Goal: Task Accomplishment & Management: Complete application form

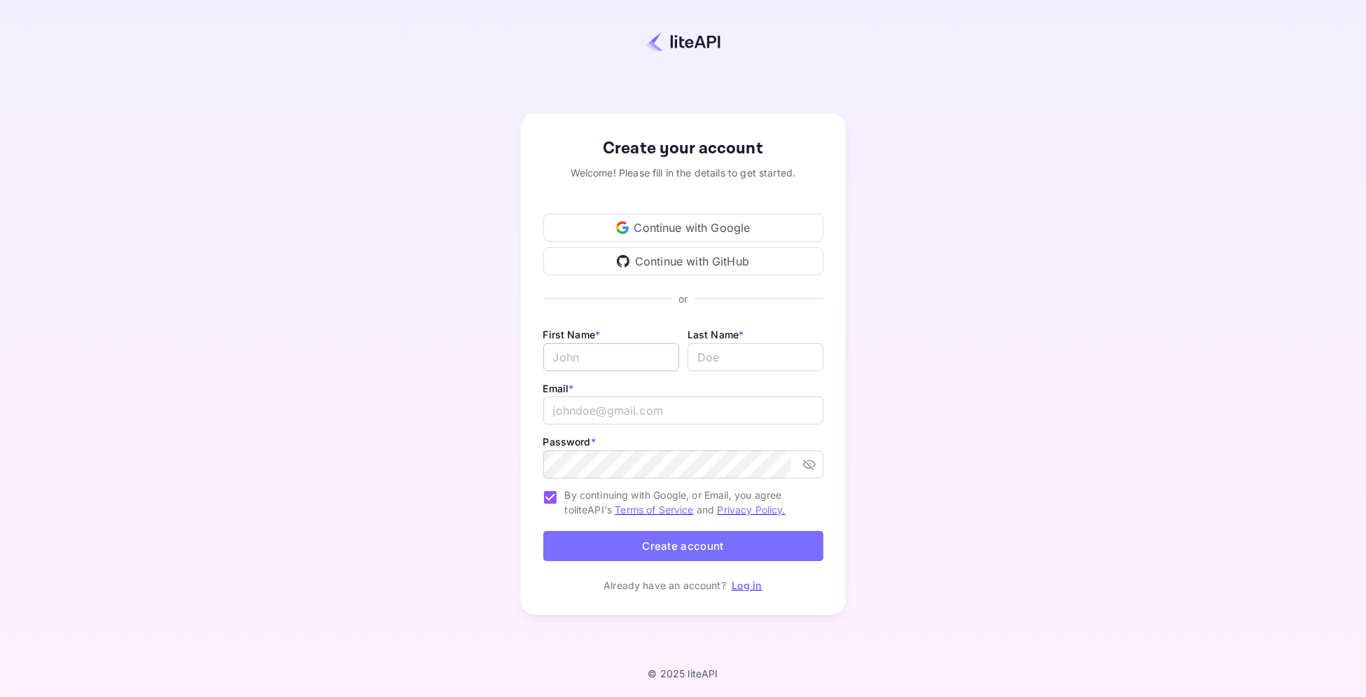
type input "[PERSON_NAME][EMAIL_ADDRESS][DOMAIN_NAME]"
click at [643, 361] on input "Email *" at bounding box center [611, 357] width 136 height 28
type input "Klook"
type input "."
drag, startPoint x: 607, startPoint y: 399, endPoint x: 606, endPoint y: 408, distance: 9.1
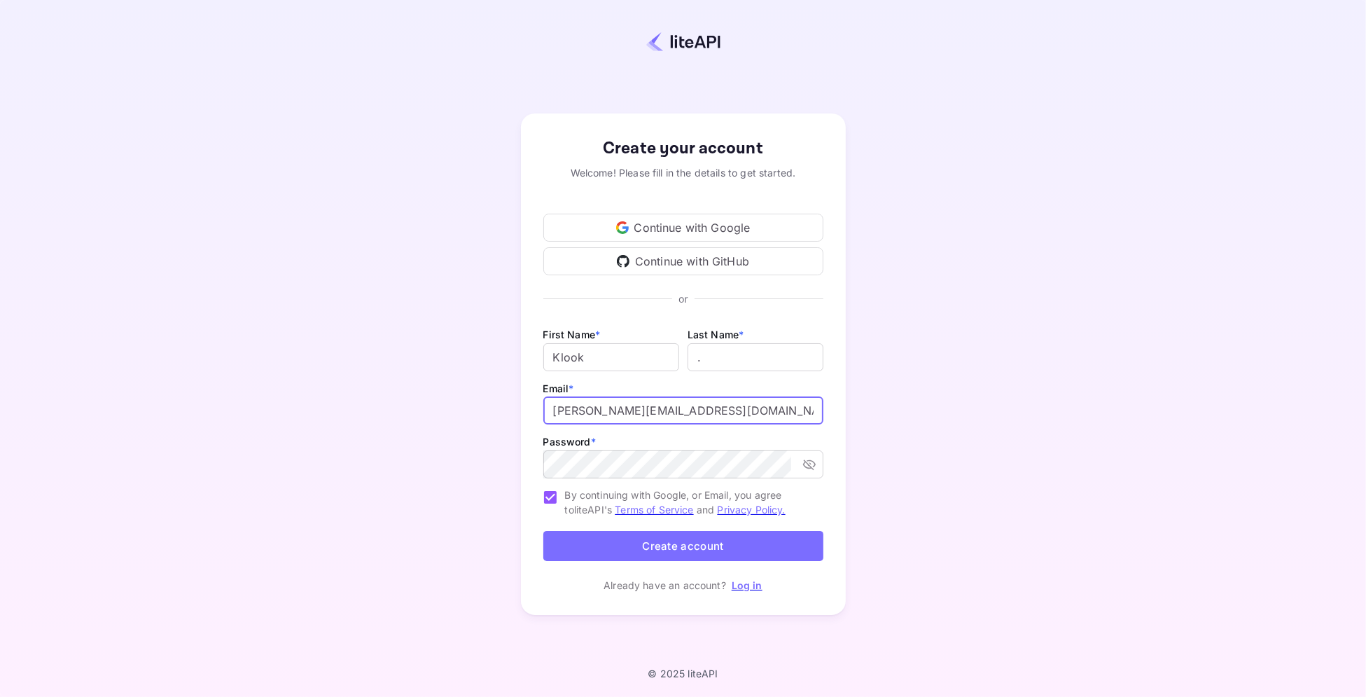
click at [607, 400] on input "[PERSON_NAME][EMAIL_ADDRESS][DOMAIN_NAME]" at bounding box center [683, 410] width 280 height 28
drag, startPoint x: 603, startPoint y: 412, endPoint x: 669, endPoint y: 406, distance: 66.1
click at [669, 406] on input "[PERSON_NAME][EMAIL_ADDRESS][DOMAIN_NAME]" at bounding box center [683, 410] width 280 height 28
click at [814, 459] on icon "toggle password visibility" at bounding box center [809, 464] width 14 height 14
type input "[PERSON_NAME][EMAIL_ADDRESS][DOMAIN_NAME]"
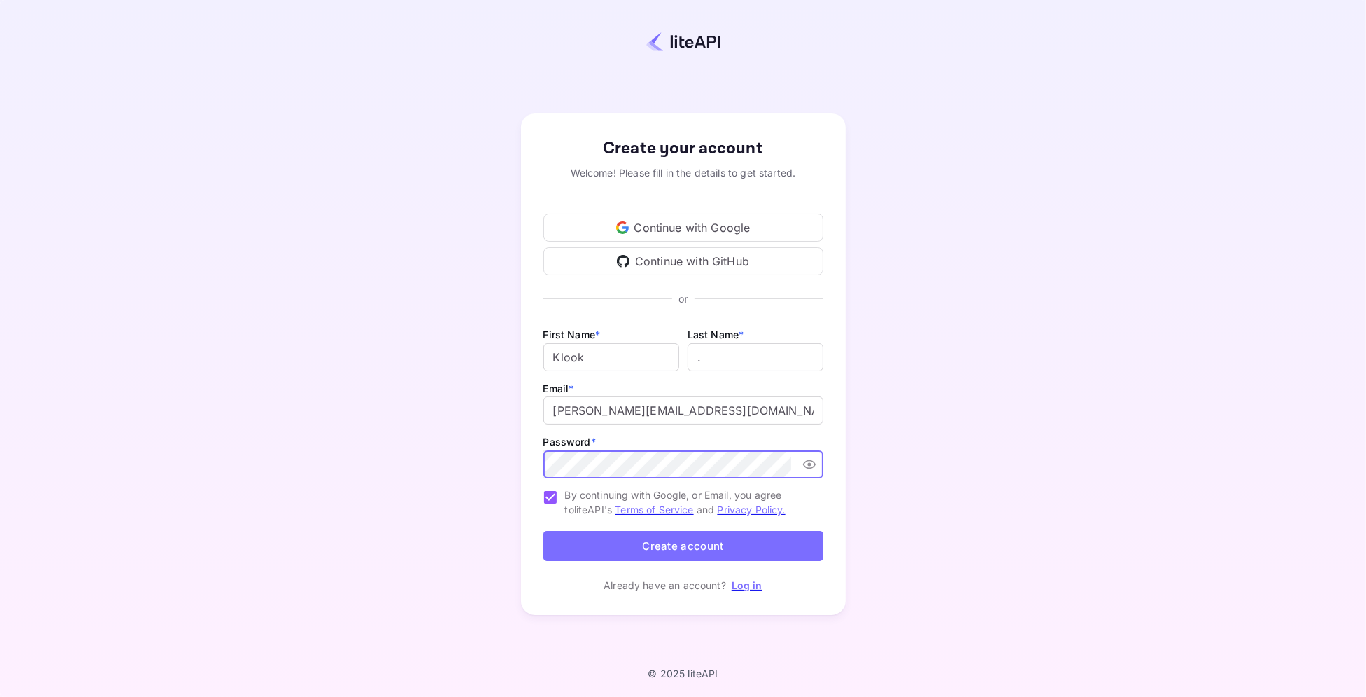
click at [443, 452] on div "Create your account Welcome! Please fill in the details to get started. Continu…" at bounding box center [683, 364] width 1243 height 606
click at [667, 545] on button "Create account" at bounding box center [683, 546] width 280 height 30
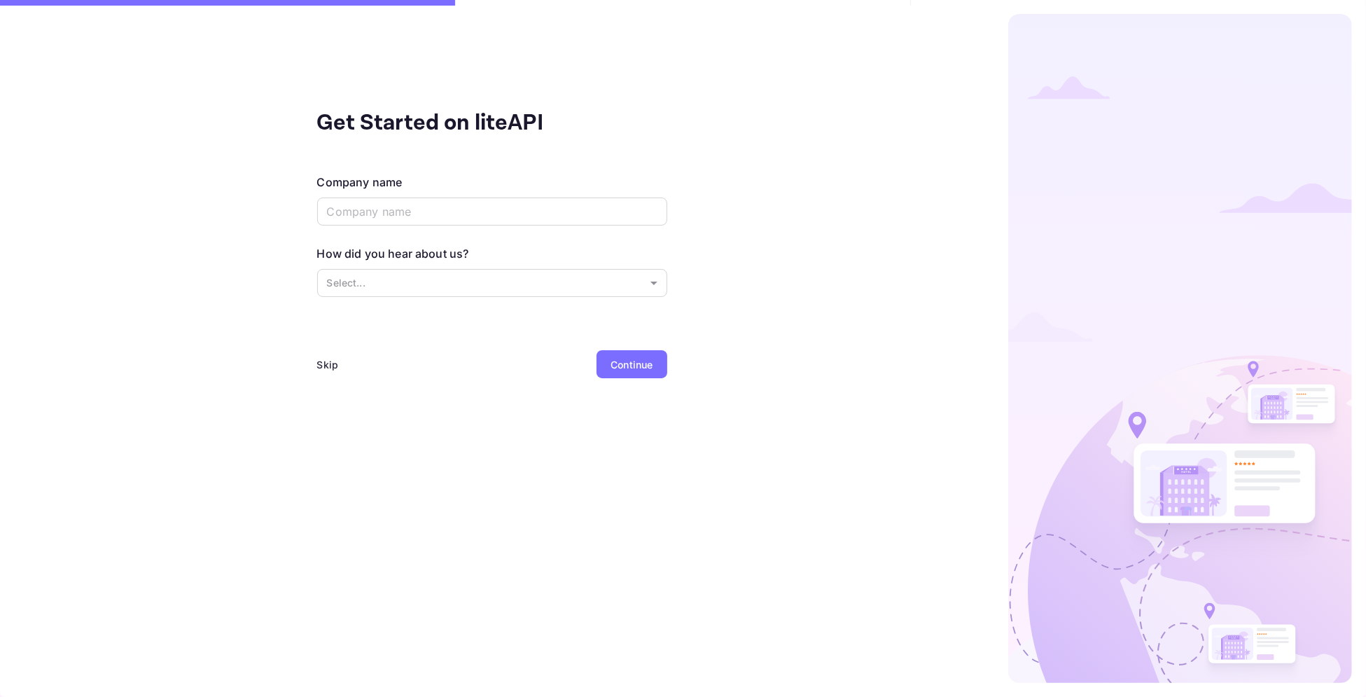
click at [328, 363] on div "Skip" at bounding box center [328, 364] width 22 height 15
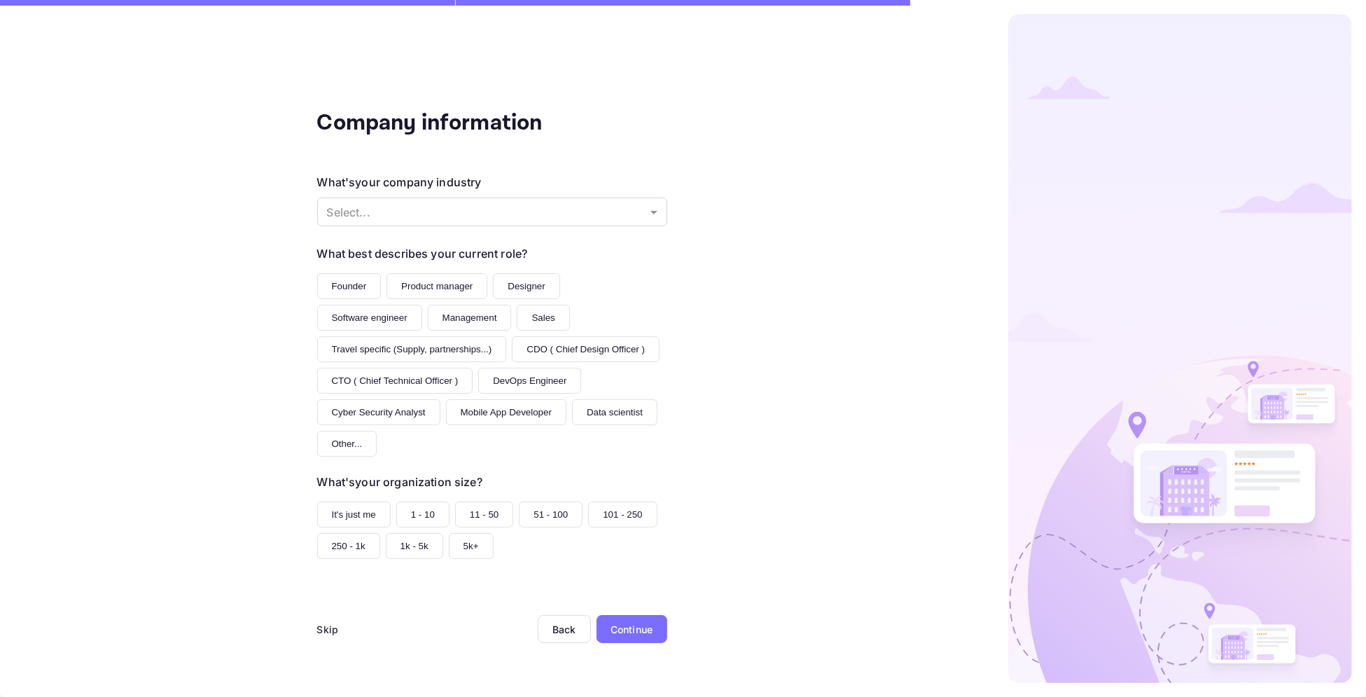
click at [321, 636] on div "Skip" at bounding box center [328, 629] width 22 height 15
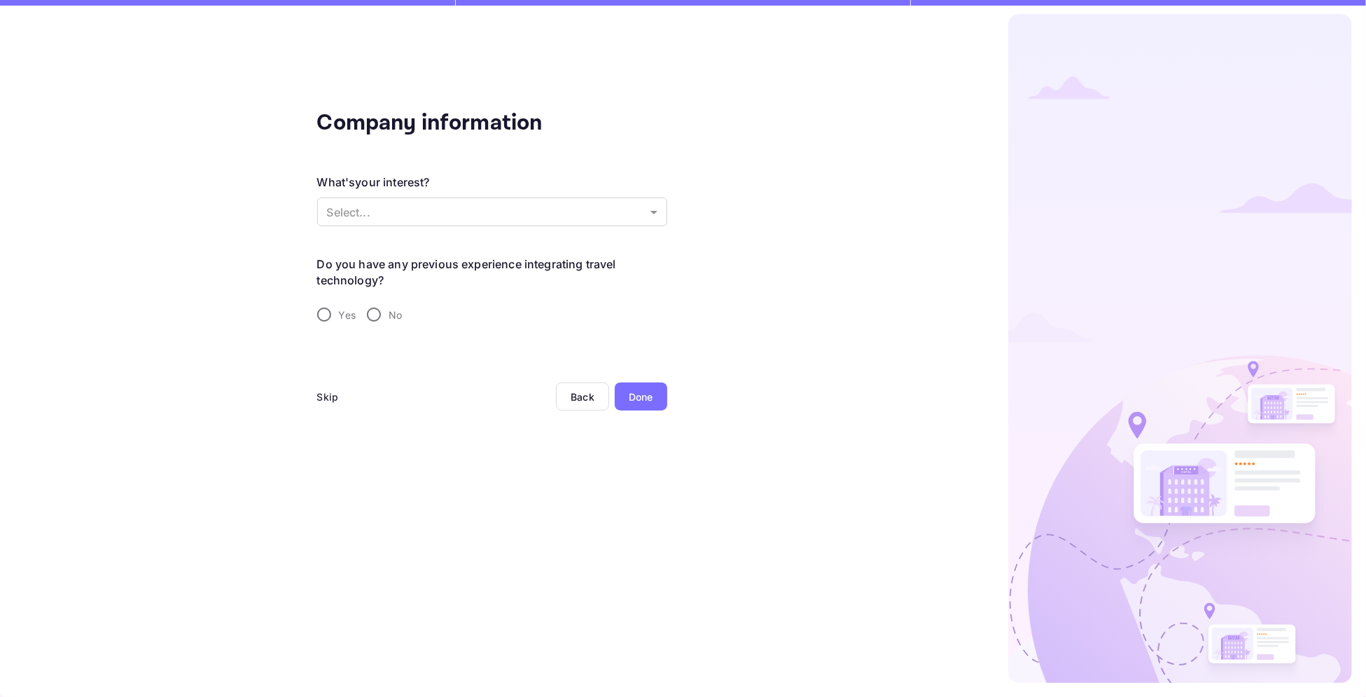
click at [335, 401] on div "Skip" at bounding box center [328, 396] width 22 height 15
